Goal: Check status: Check status

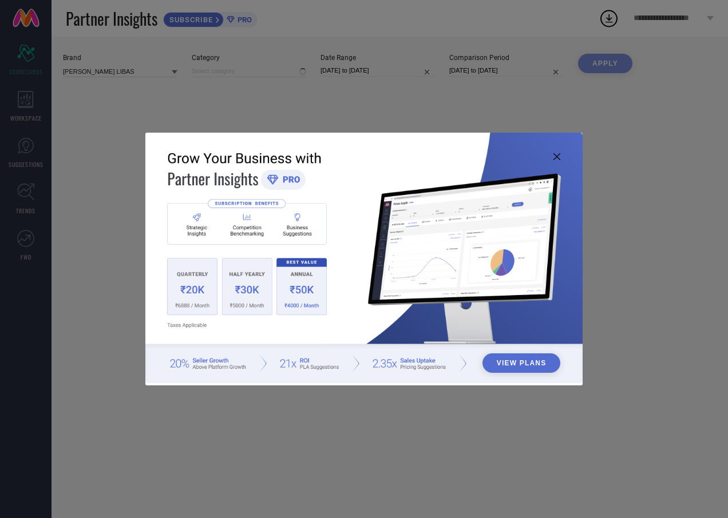
type input "All"
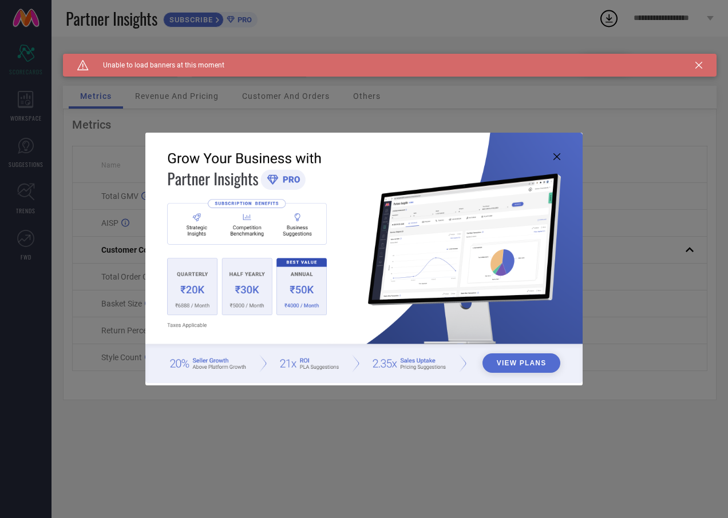
click at [559, 155] on icon at bounding box center [556, 156] width 7 height 7
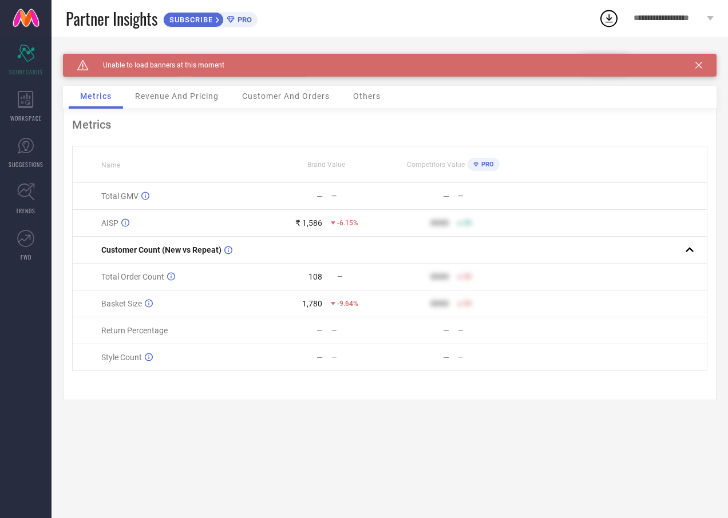
click at [701, 64] on icon at bounding box center [698, 65] width 7 height 7
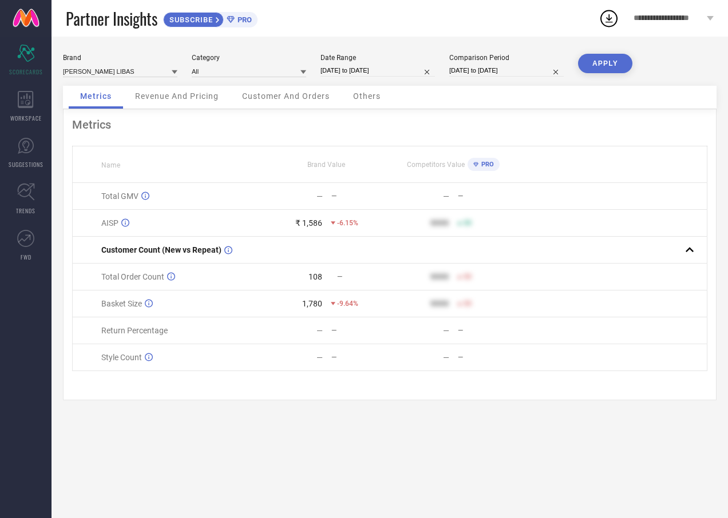
click at [401, 72] on input "[DATE] to [DATE]" at bounding box center [377, 71] width 114 height 12
select select "8"
select select "2025"
select select "9"
select select "2025"
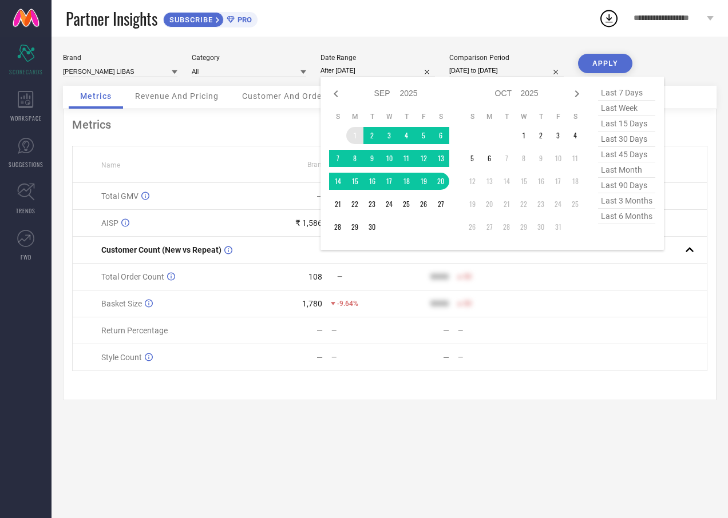
click at [355, 132] on td "1" at bounding box center [354, 135] width 17 height 17
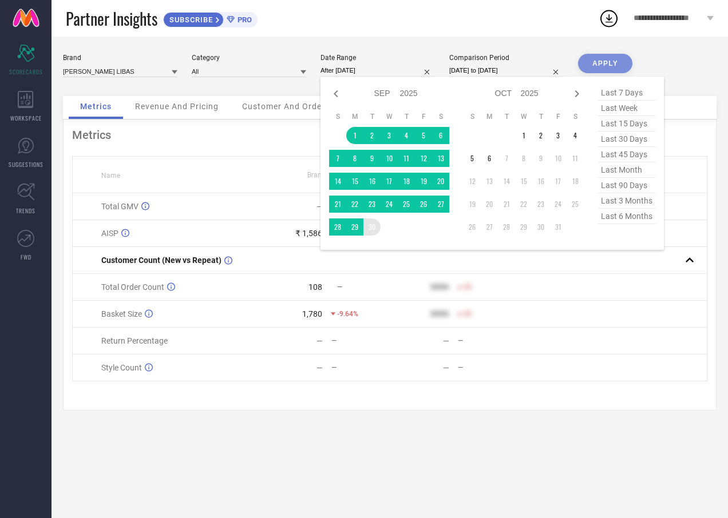
type input "[DATE] to [DATE]"
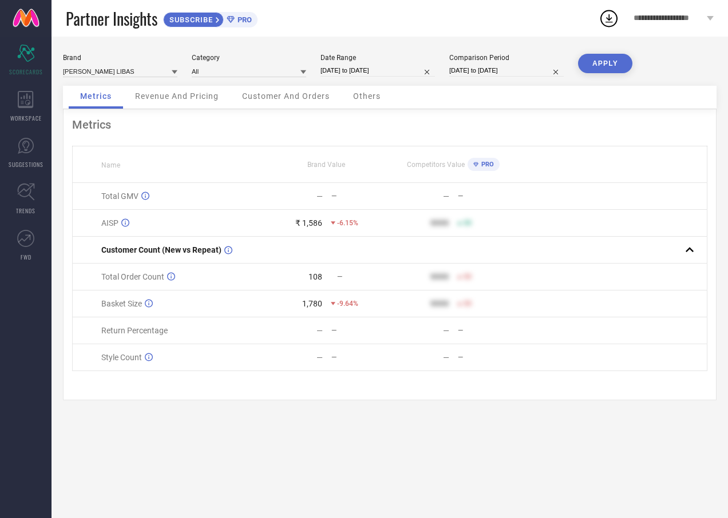
click at [603, 72] on button "APPLY" at bounding box center [605, 63] width 54 height 19
select select "8"
select select "2025"
select select "9"
select select "2025"
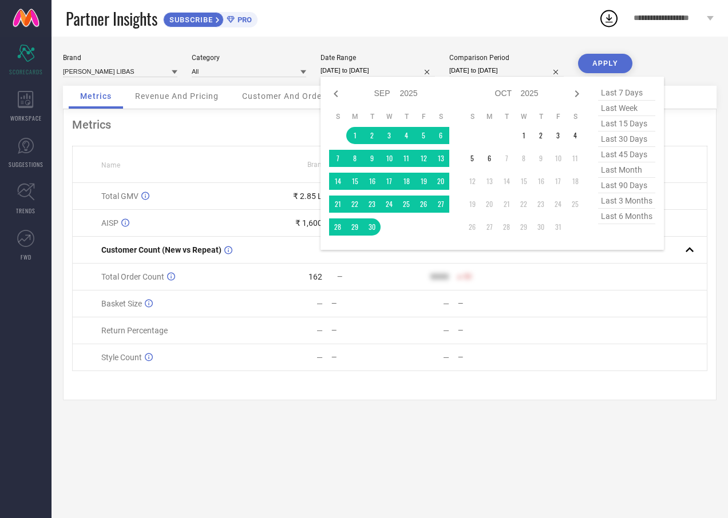
click at [411, 71] on input "[DATE] to [DATE]" at bounding box center [377, 71] width 114 height 12
click at [338, 96] on icon at bounding box center [336, 93] width 4 height 7
select select "7"
select select "2025"
select select "8"
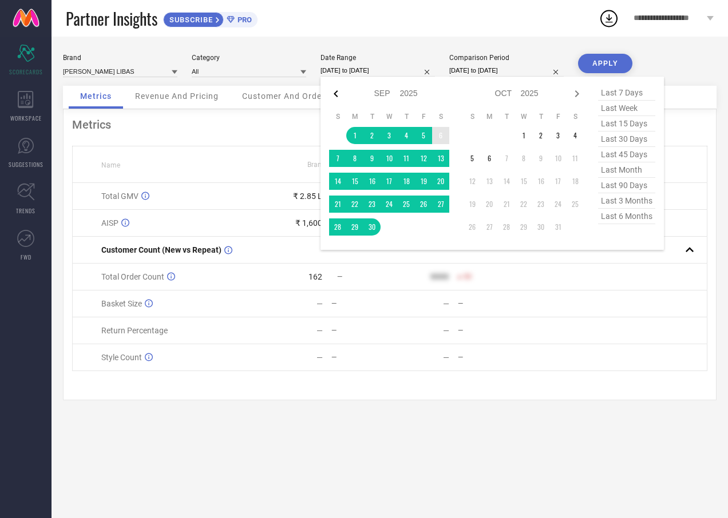
select select "2025"
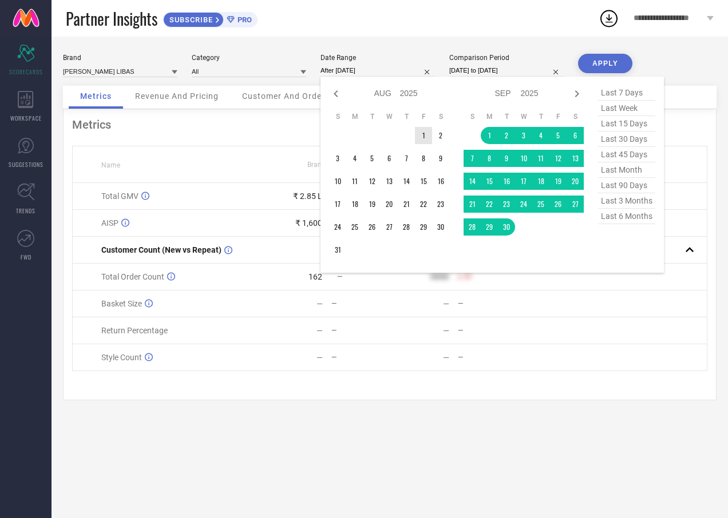
click at [423, 133] on td "1" at bounding box center [423, 135] width 17 height 17
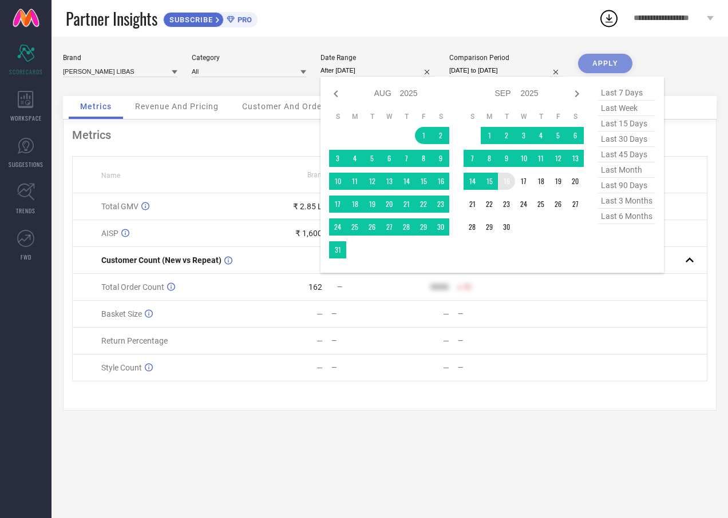
type input "[DATE] to [DATE]"
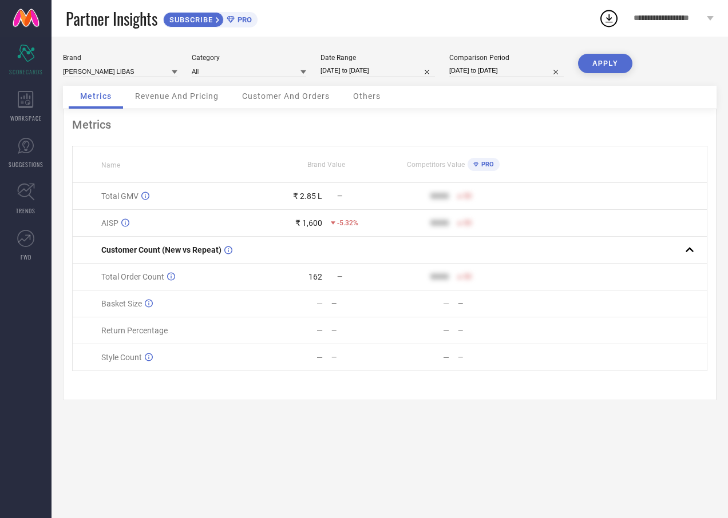
click at [616, 68] on button "APPLY" at bounding box center [605, 63] width 54 height 19
